Goal: Information Seeking & Learning: Learn about a topic

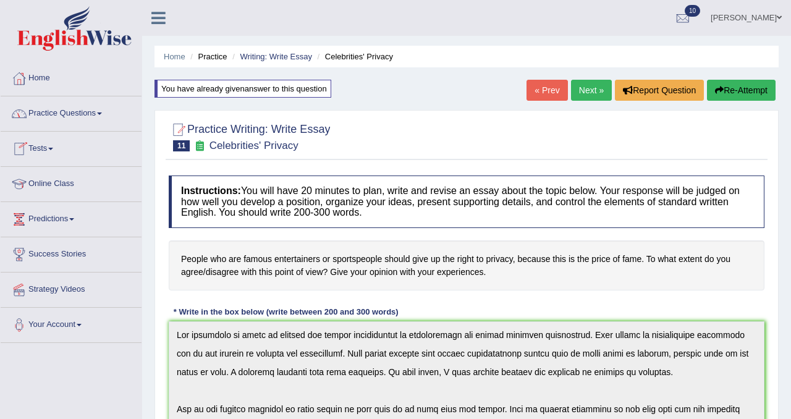
click at [56, 143] on link "Tests" at bounding box center [71, 147] width 141 height 31
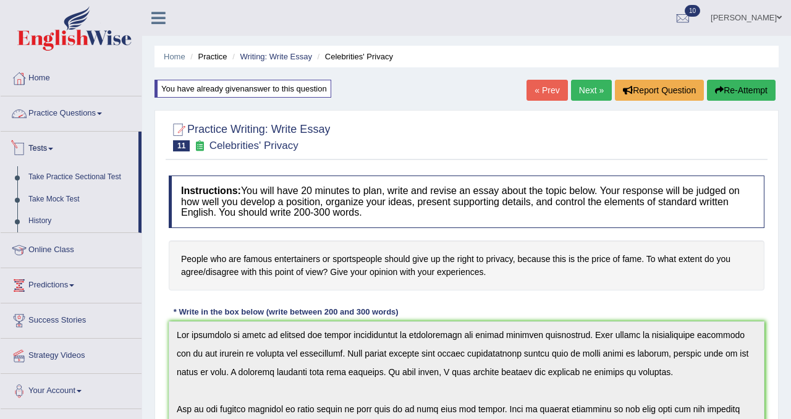
click at [98, 112] on link "Practice Questions" at bounding box center [71, 111] width 141 height 31
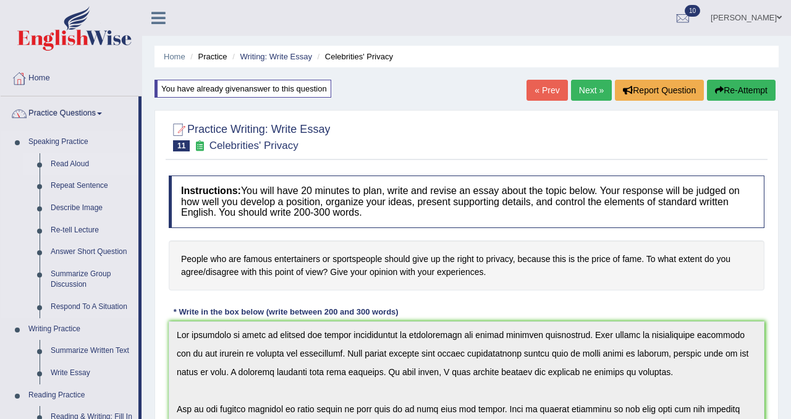
click at [77, 165] on link "Read Aloud" at bounding box center [91, 164] width 93 height 22
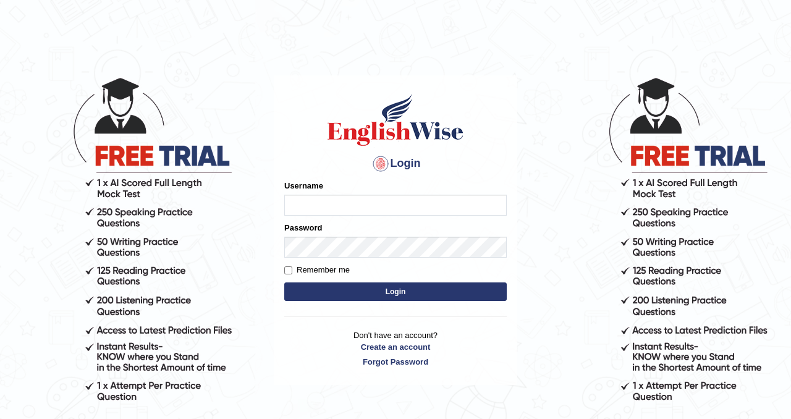
type input "Chetna09"
click at [354, 296] on button "Login" at bounding box center [395, 292] width 223 height 19
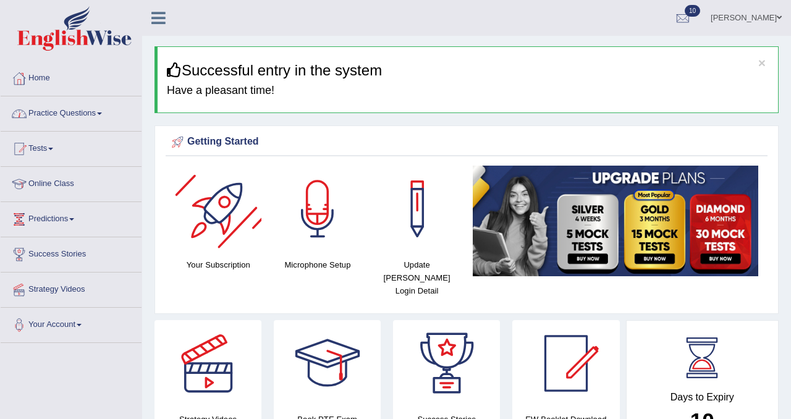
click at [101, 113] on link "Practice Questions" at bounding box center [71, 111] width 141 height 31
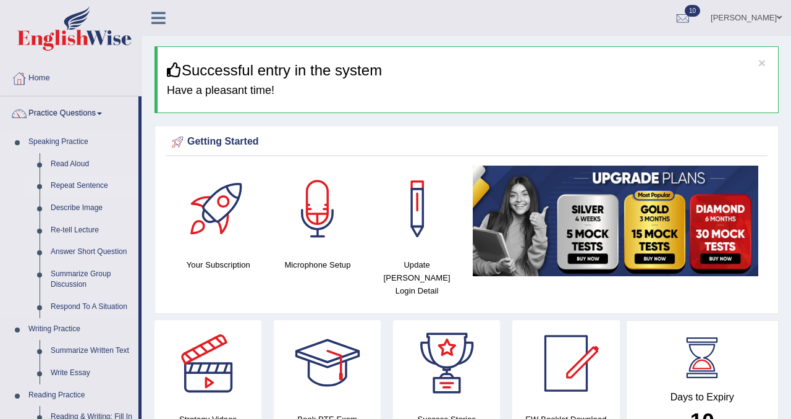
click at [77, 184] on link "Repeat Sentence" at bounding box center [91, 186] width 93 height 22
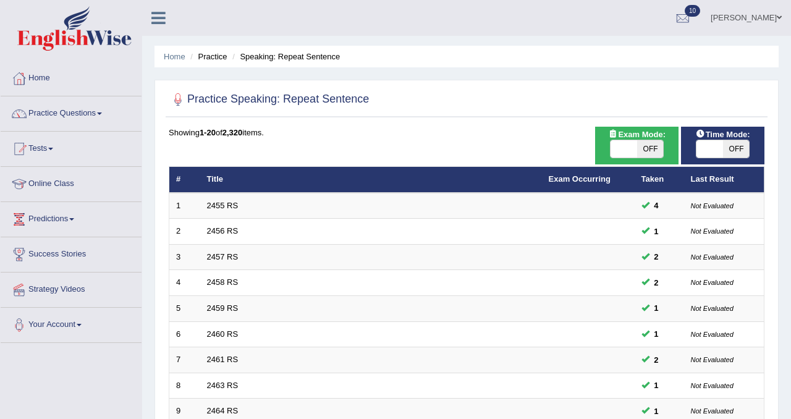
click at [648, 155] on span "OFF" at bounding box center [650, 148] width 27 height 17
checkbox input "true"
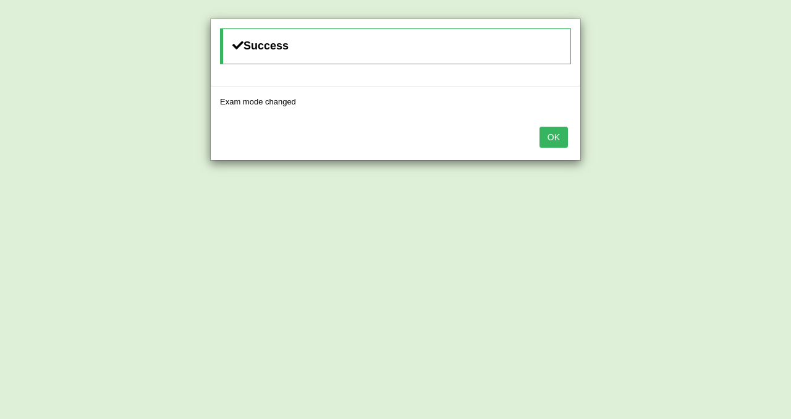
click at [558, 136] on button "OK" at bounding box center [554, 137] width 28 height 21
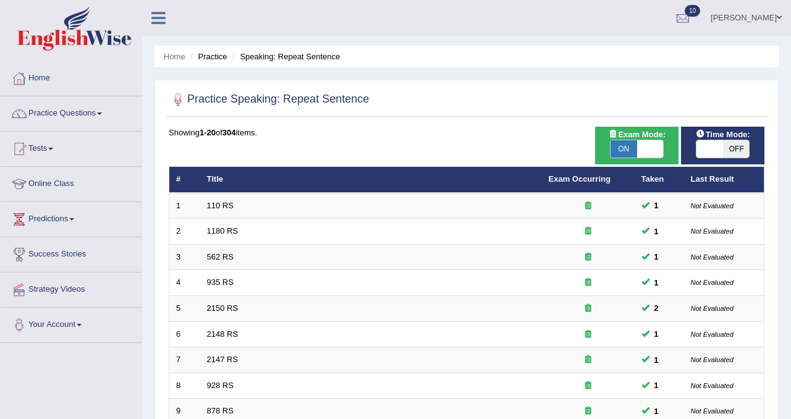
click at [733, 144] on span "OFF" at bounding box center [736, 148] width 27 height 17
checkbox input "true"
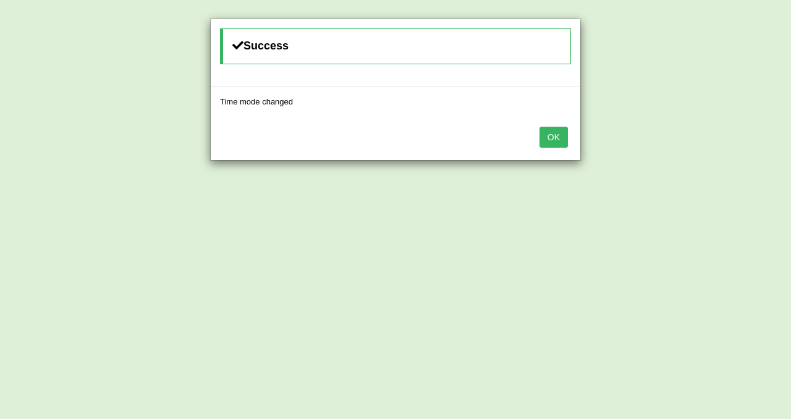
click at [550, 130] on button "OK" at bounding box center [554, 137] width 28 height 21
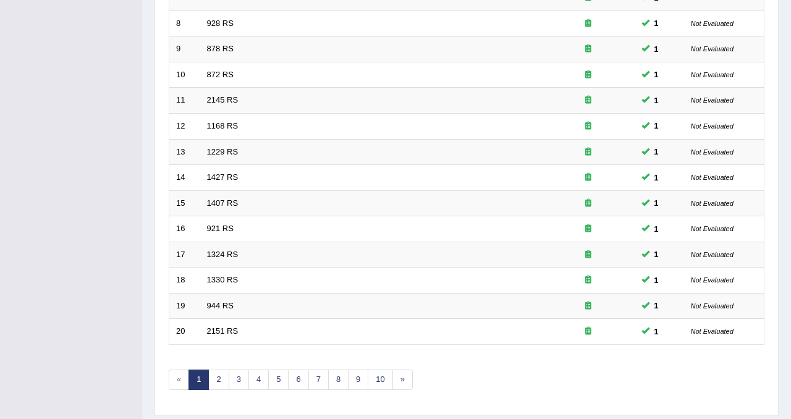
scroll to position [399, 0]
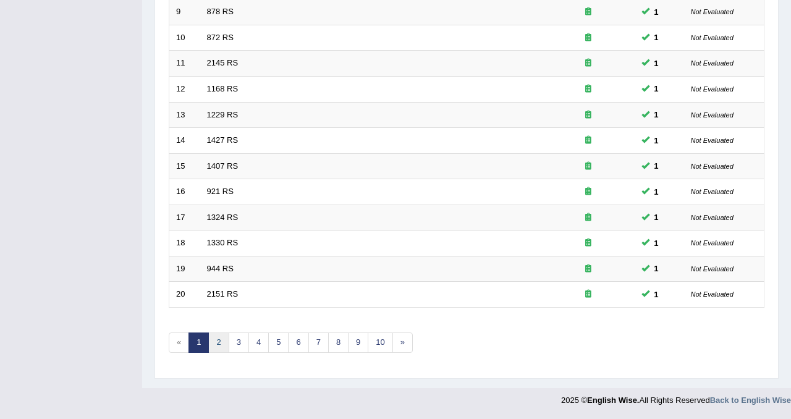
click at [217, 339] on link "2" at bounding box center [218, 343] width 20 height 20
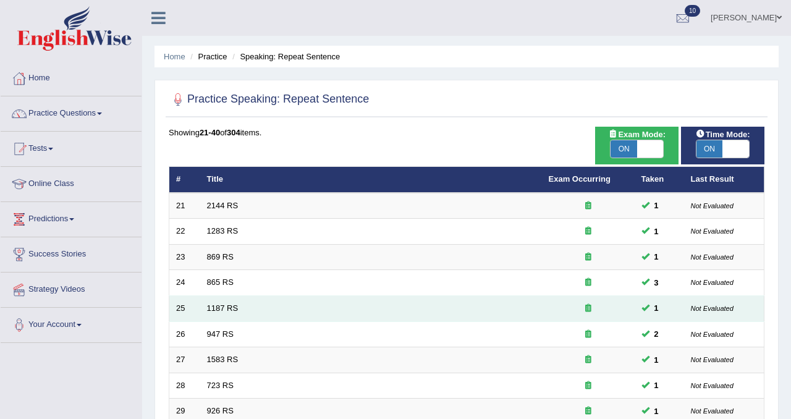
scroll to position [399, 0]
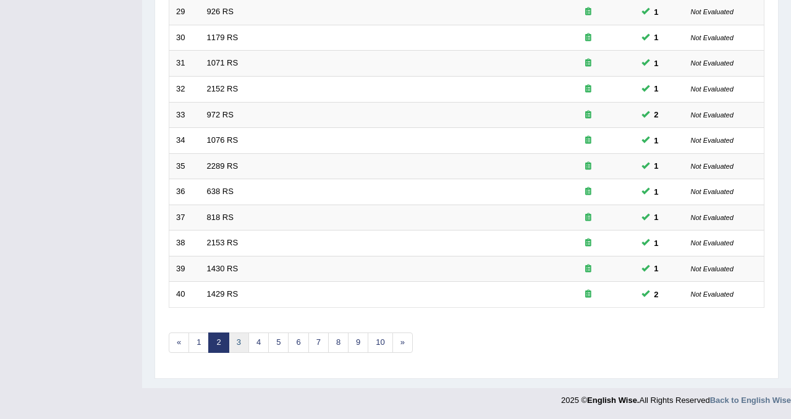
click at [239, 347] on link "3" at bounding box center [239, 343] width 20 height 20
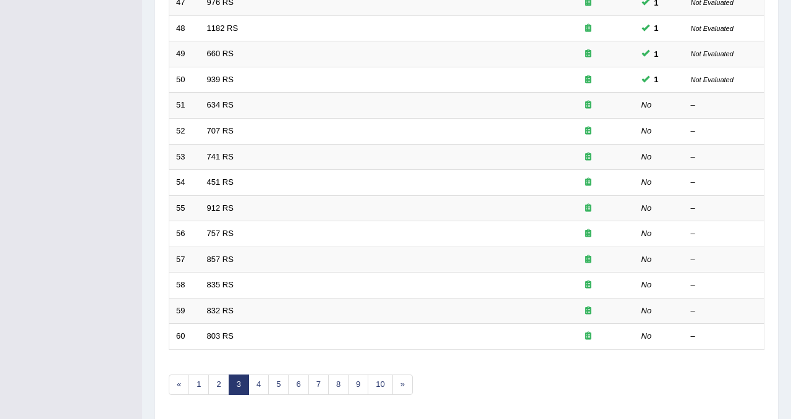
scroll to position [307, 0]
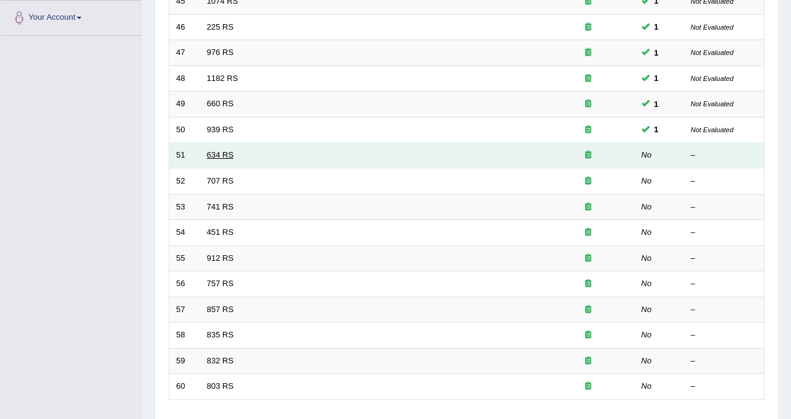
click at [219, 151] on link "634 RS" at bounding box center [220, 154] width 27 height 9
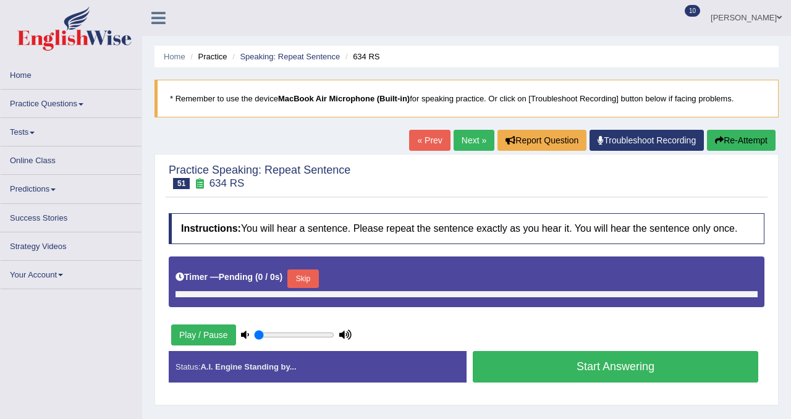
type input "1"
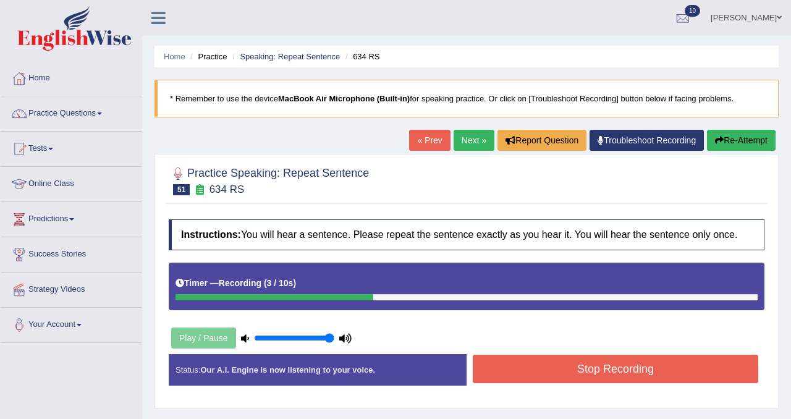
click at [521, 381] on button "Stop Recording" at bounding box center [616, 369] width 286 height 28
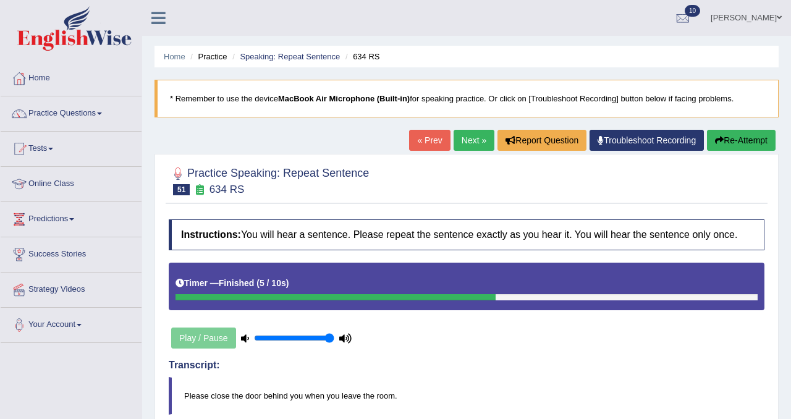
click at [467, 138] on link "Next »" at bounding box center [474, 140] width 41 height 21
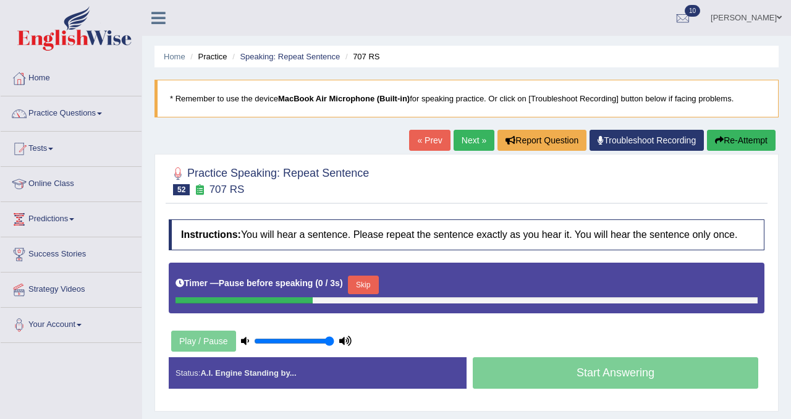
click at [366, 294] on button "Skip" at bounding box center [363, 285] width 31 height 19
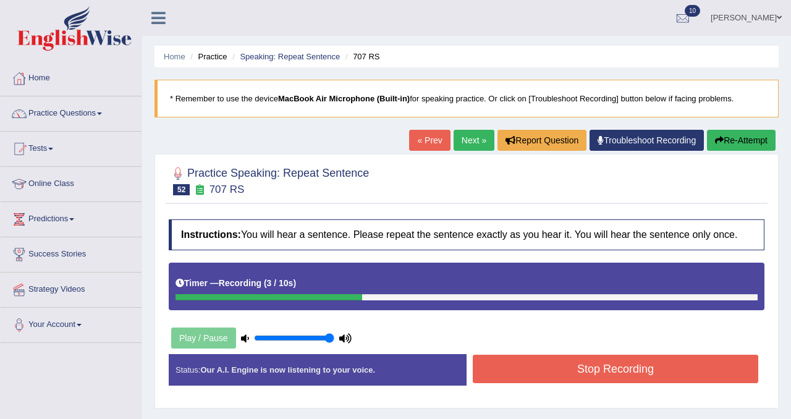
click at [574, 383] on button "Stop Recording" at bounding box center [616, 369] width 286 height 28
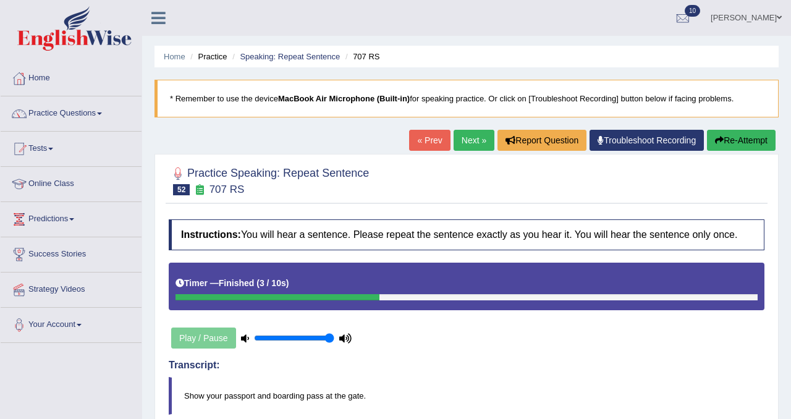
click at [474, 147] on link "Next »" at bounding box center [474, 140] width 41 height 21
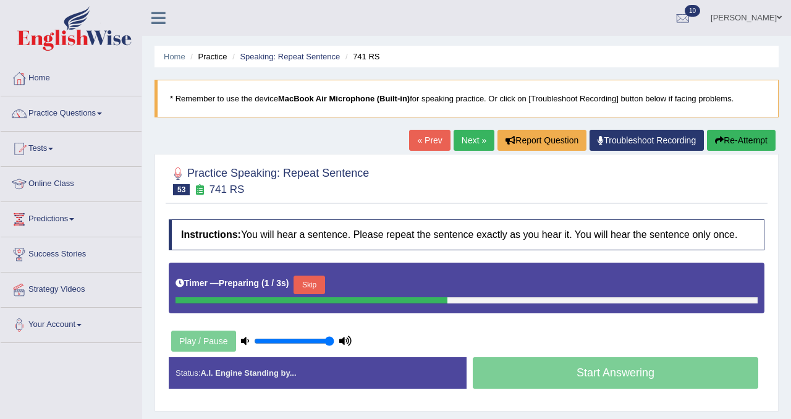
click at [321, 294] on button "Skip" at bounding box center [309, 285] width 31 height 19
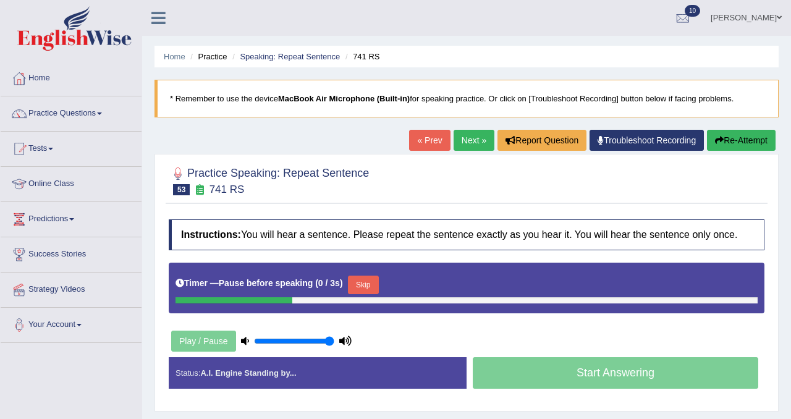
click at [357, 294] on button "Skip" at bounding box center [363, 285] width 31 height 19
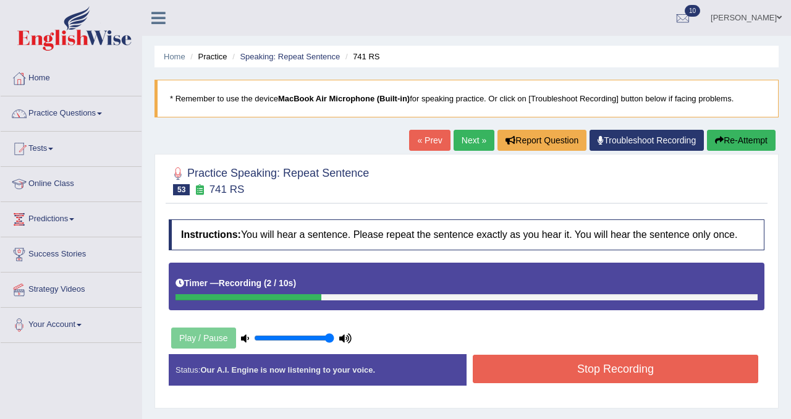
click at [568, 383] on button "Stop Recording" at bounding box center [616, 369] width 286 height 28
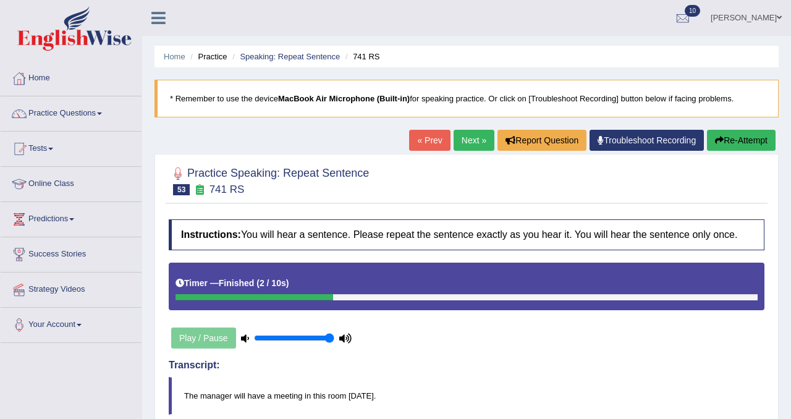
click at [463, 138] on link "Next »" at bounding box center [474, 140] width 41 height 21
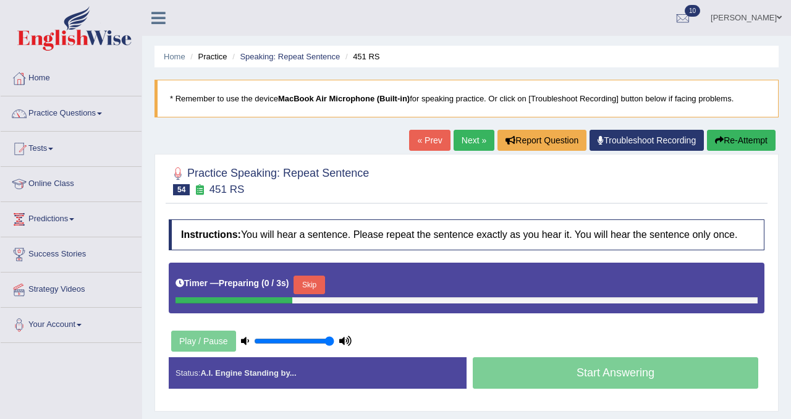
click at [325, 294] on button "Skip" at bounding box center [309, 285] width 31 height 19
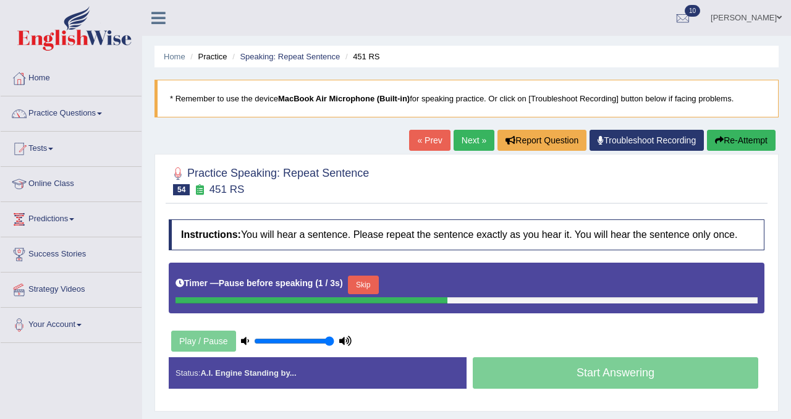
click at [360, 294] on button "Skip" at bounding box center [363, 285] width 31 height 19
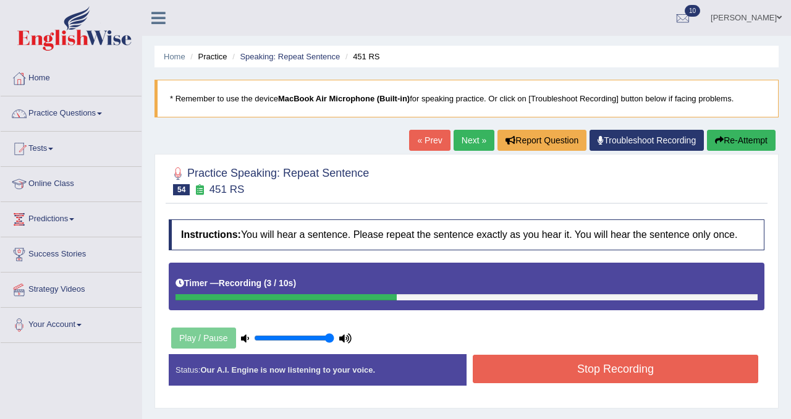
click at [522, 371] on button "Stop Recording" at bounding box center [616, 369] width 286 height 28
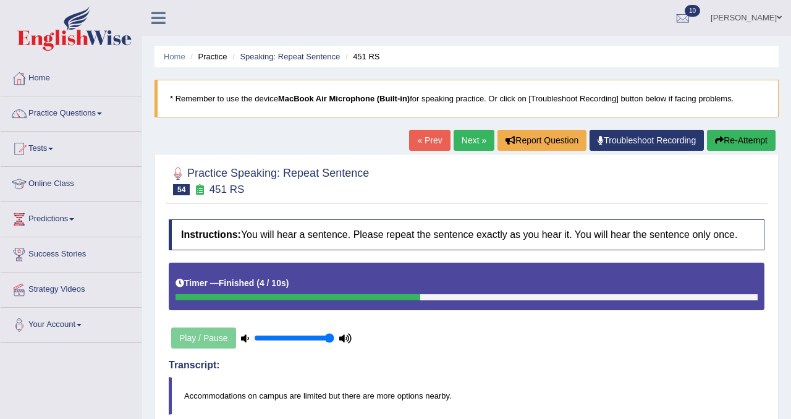
click at [480, 142] on link "Next »" at bounding box center [474, 140] width 41 height 21
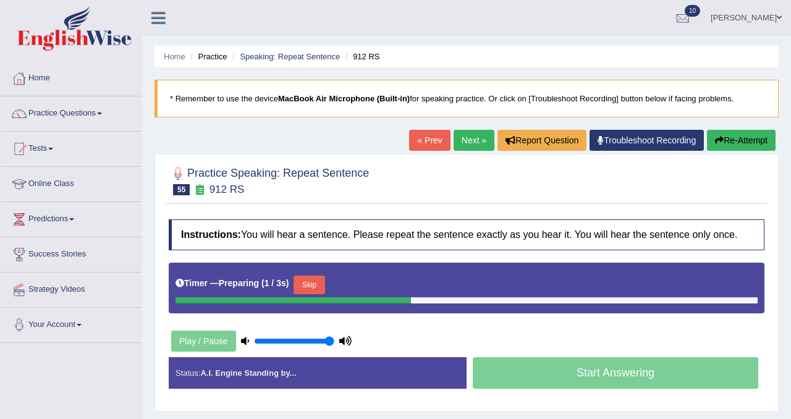
click at [325, 291] on button "Skip" at bounding box center [309, 285] width 31 height 19
click at [359, 292] on button "Skip" at bounding box center [363, 285] width 31 height 19
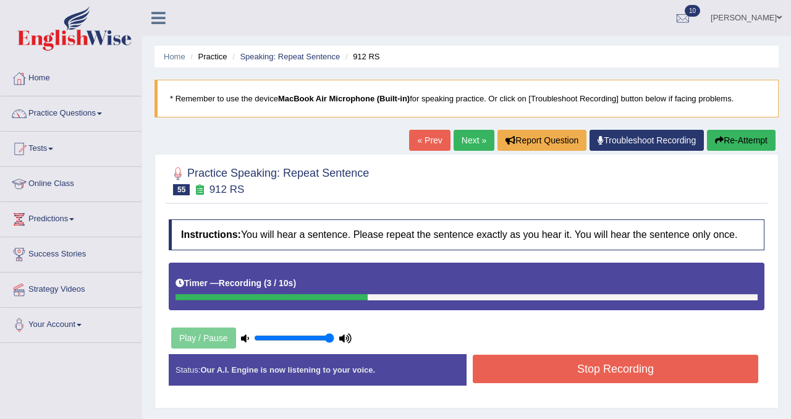
click at [561, 382] on button "Stop Recording" at bounding box center [616, 369] width 286 height 28
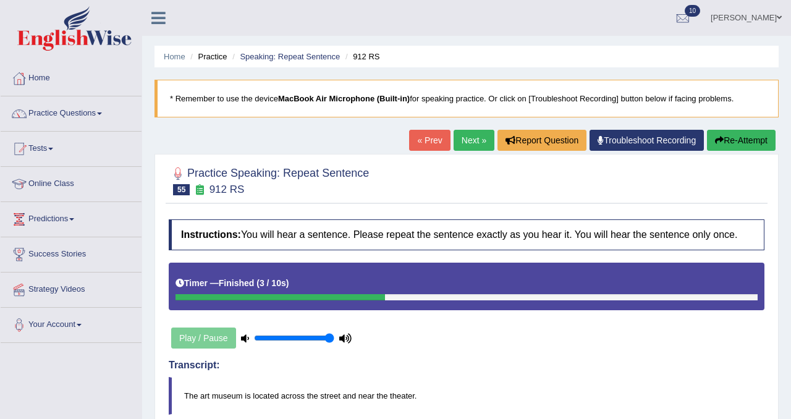
click at [470, 140] on link "Next »" at bounding box center [474, 140] width 41 height 21
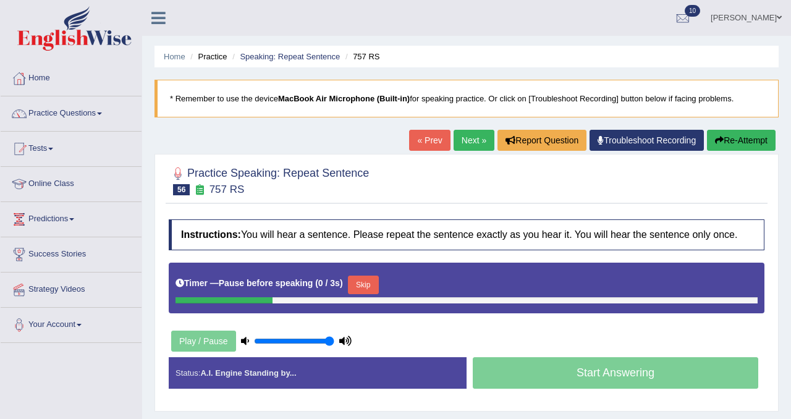
click at [374, 286] on button "Skip" at bounding box center [363, 285] width 31 height 19
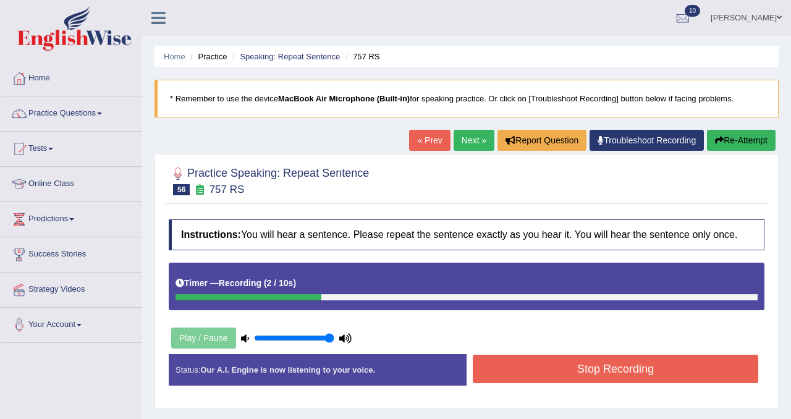
click at [540, 377] on button "Stop Recording" at bounding box center [616, 369] width 286 height 28
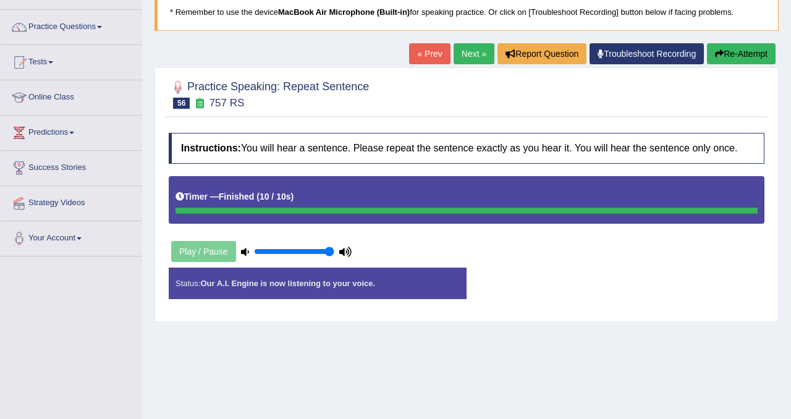
scroll to position [12, 0]
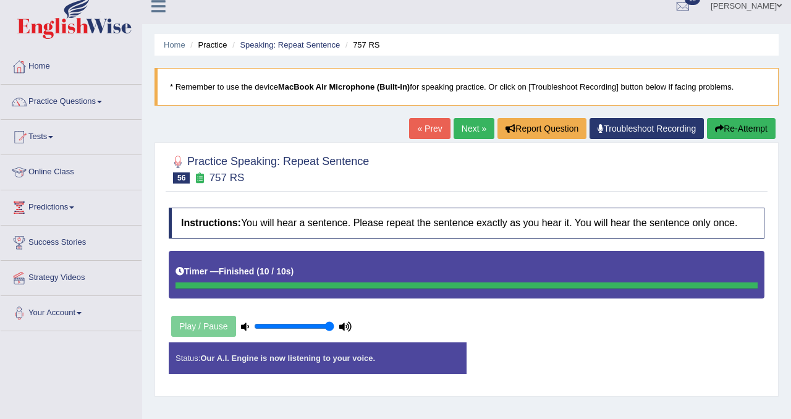
click at [456, 131] on link "Next »" at bounding box center [474, 128] width 41 height 21
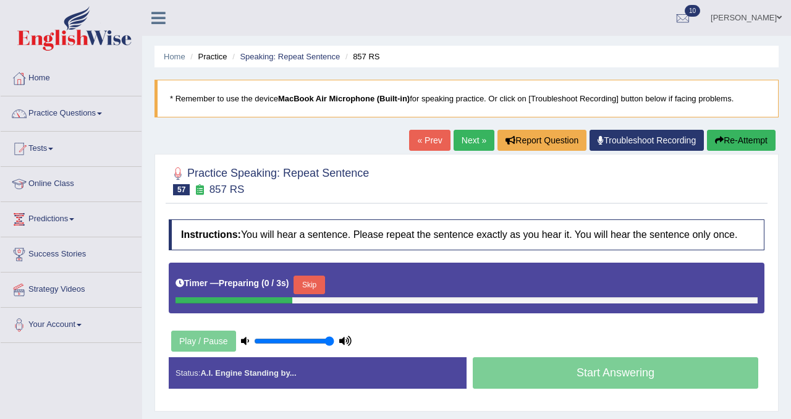
click at [424, 134] on link "« Prev" at bounding box center [429, 140] width 41 height 21
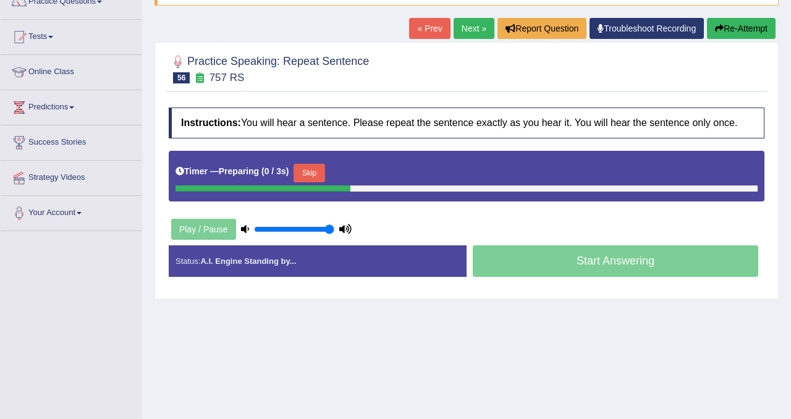
scroll to position [136, 0]
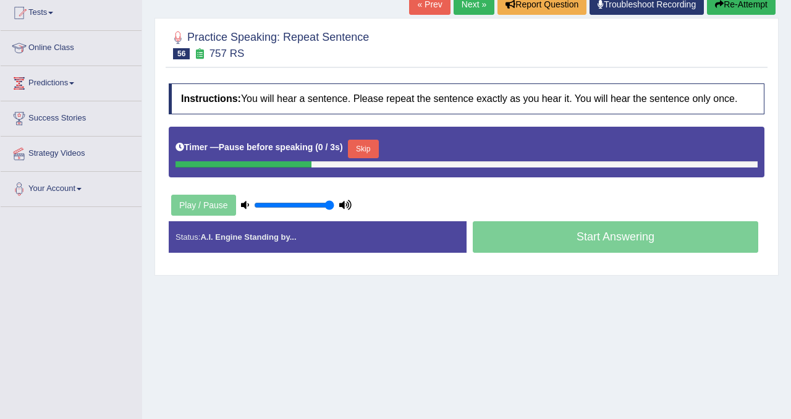
click at [365, 158] on button "Skip" at bounding box center [363, 149] width 31 height 19
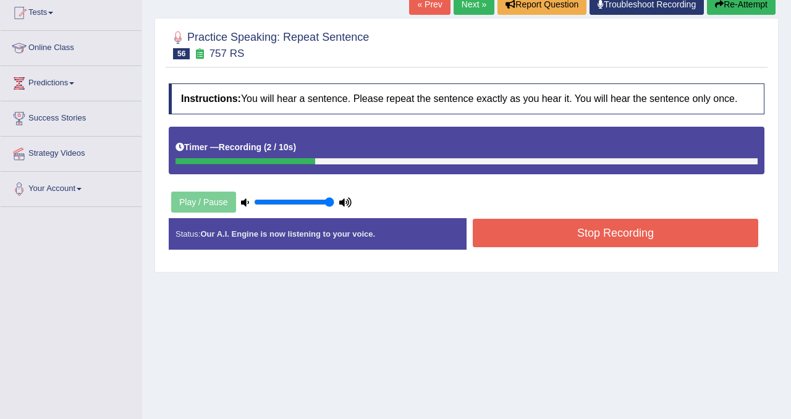
click at [520, 240] on button "Stop Recording" at bounding box center [616, 233] width 286 height 28
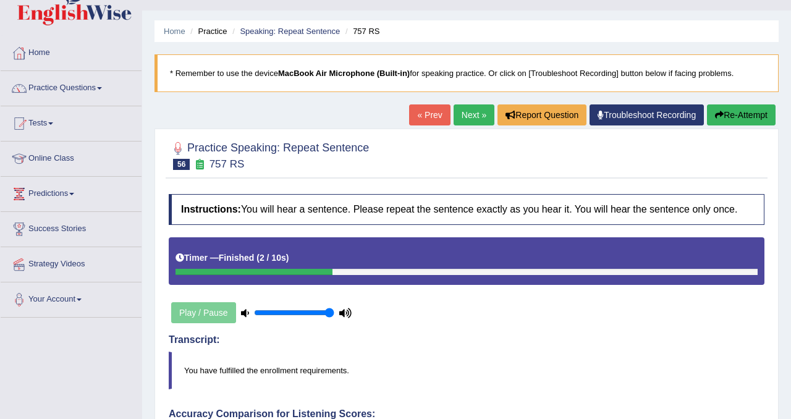
scroll to position [0, 0]
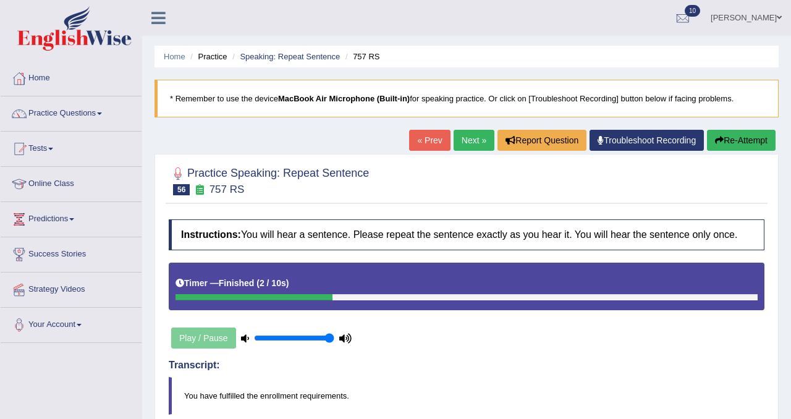
click at [459, 138] on link "Next »" at bounding box center [474, 140] width 41 height 21
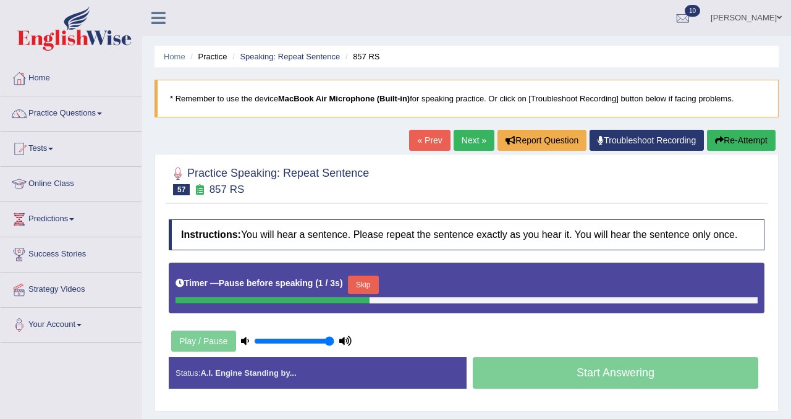
click at [368, 294] on button "Skip" at bounding box center [363, 285] width 31 height 19
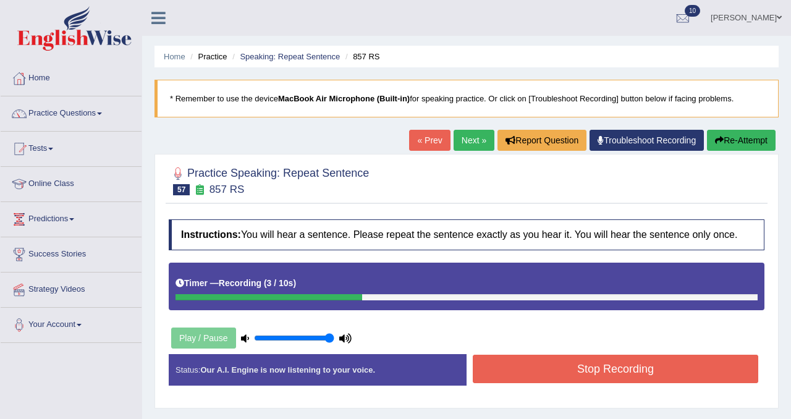
click at [556, 373] on button "Stop Recording" at bounding box center [616, 369] width 286 height 28
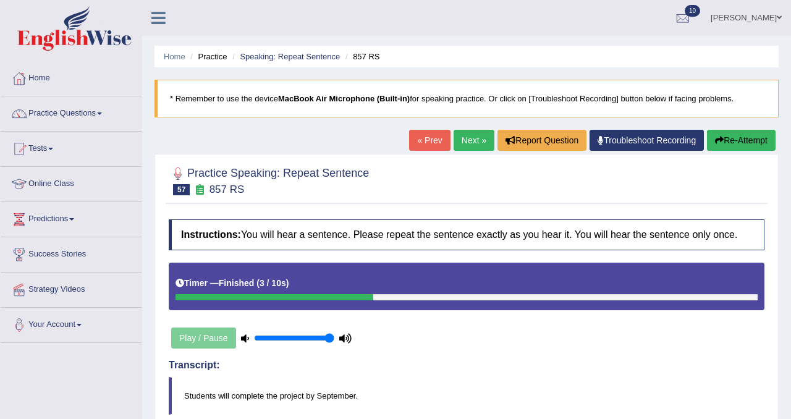
click at [467, 138] on link "Next »" at bounding box center [474, 140] width 41 height 21
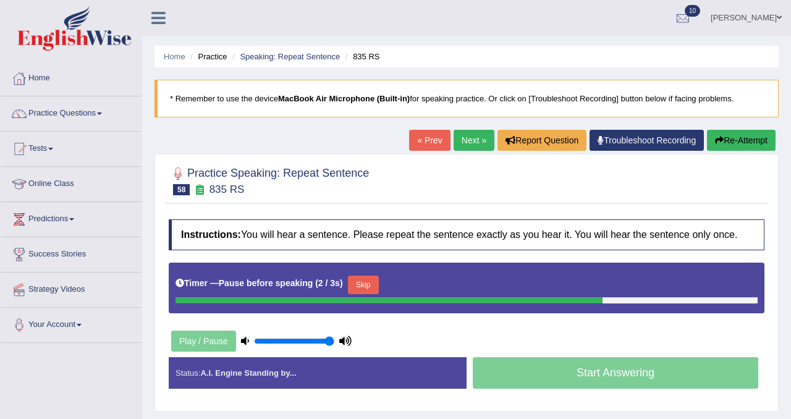
click at [372, 287] on button "Skip" at bounding box center [363, 285] width 31 height 19
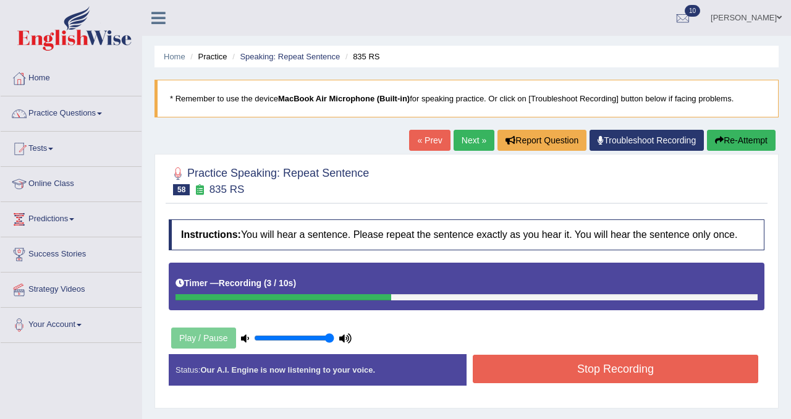
click at [496, 377] on button "Stop Recording" at bounding box center [616, 369] width 286 height 28
